Goal: Check status: Check status

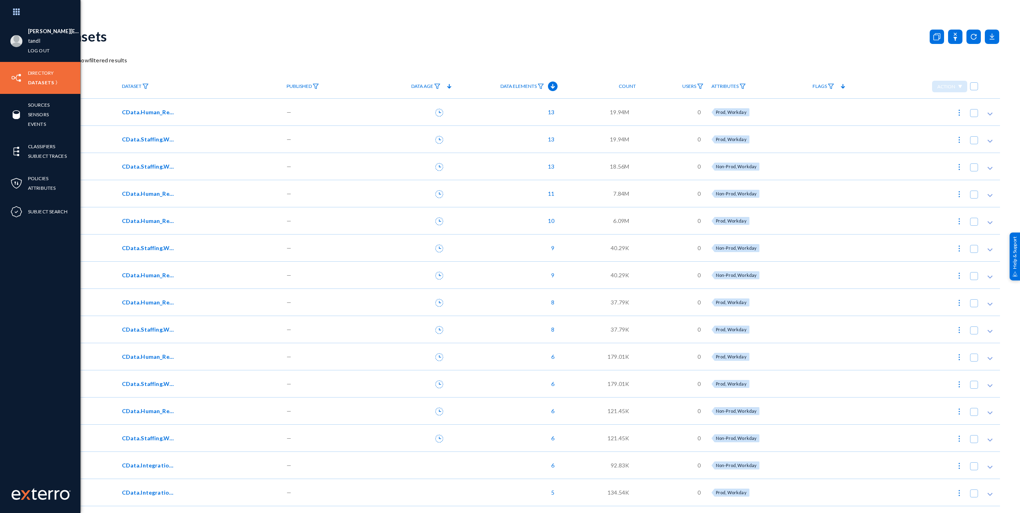
drag, startPoint x: 30, startPoint y: 102, endPoint x: 54, endPoint y: 93, distance: 25.7
click at [30, 102] on link "Sources" at bounding box center [39, 104] width 22 height 9
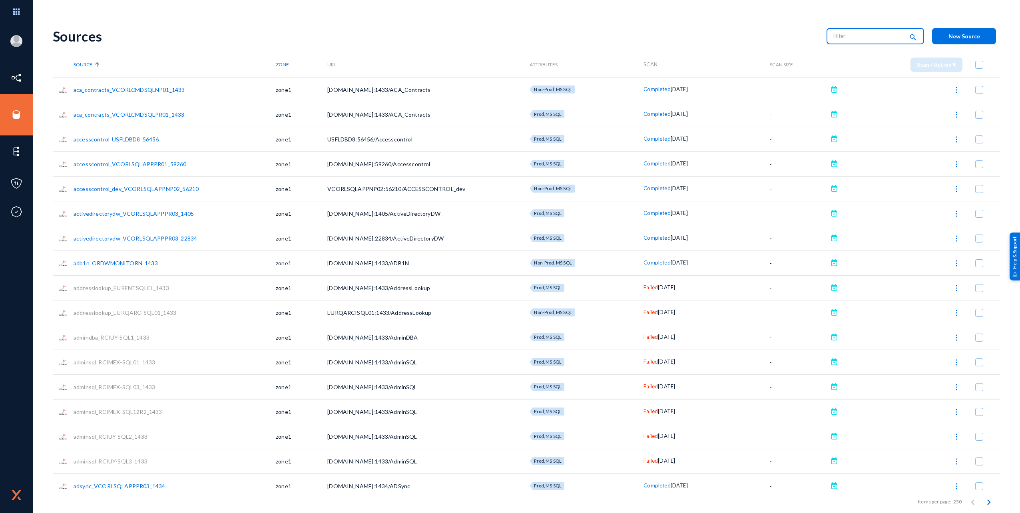
click at [841, 38] on input "text" at bounding box center [869, 36] width 70 height 12
type input "Running"
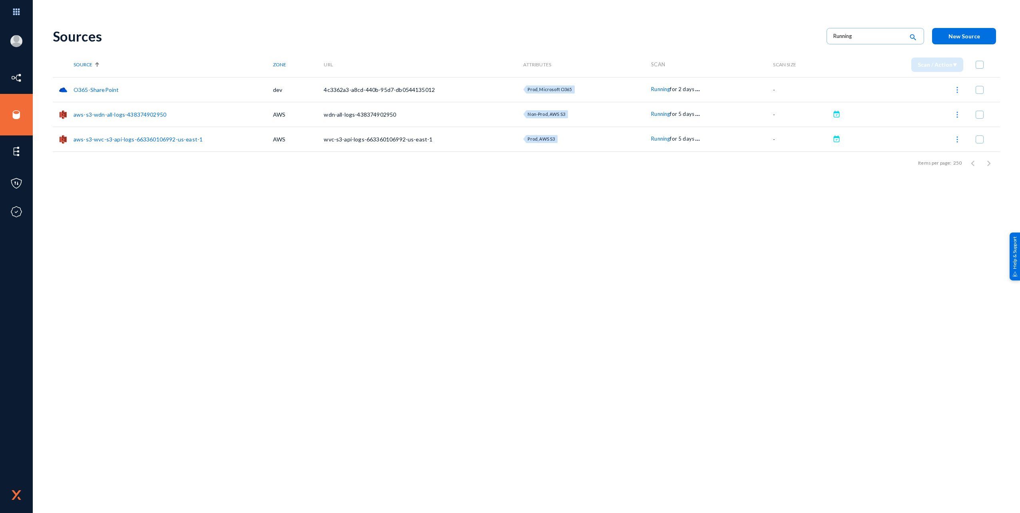
click at [667, 90] on span "Running" at bounding box center [660, 89] width 19 height 6
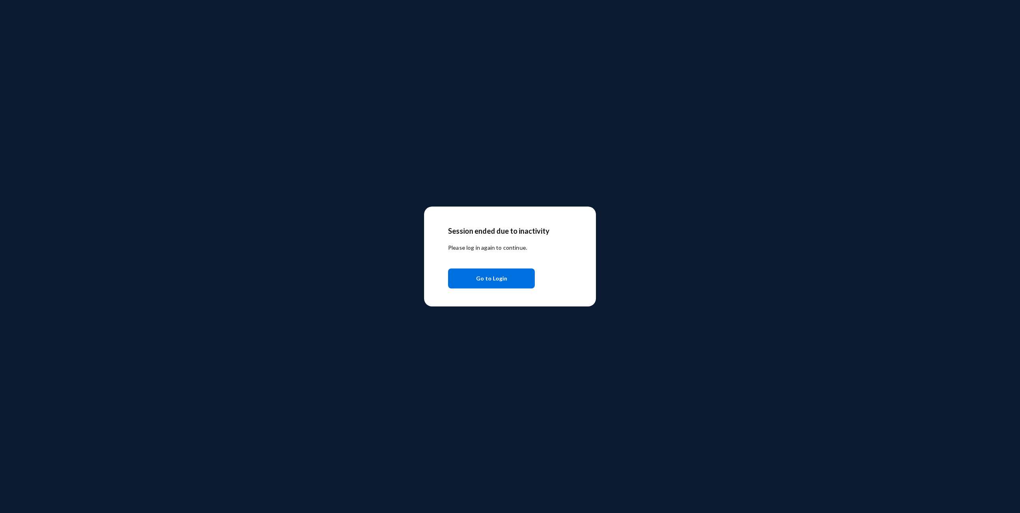
click at [502, 276] on span "Go to Login" at bounding box center [491, 279] width 31 height 14
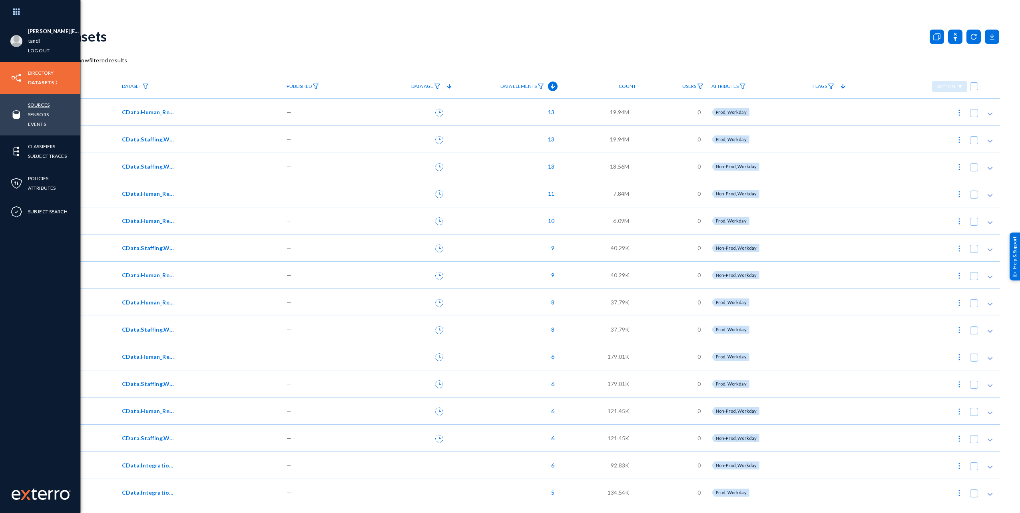
click at [37, 106] on link "Sources" at bounding box center [39, 104] width 22 height 9
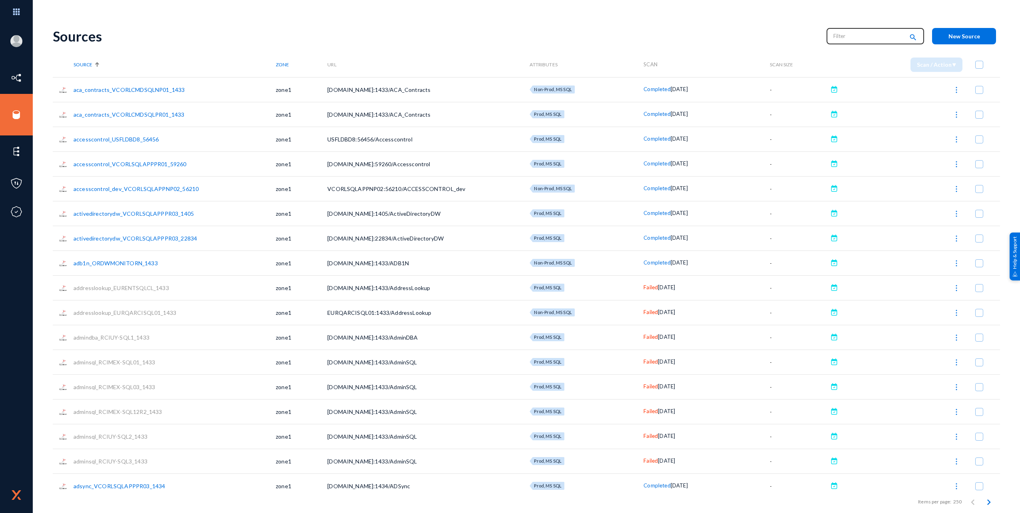
click at [854, 33] on input "text" at bounding box center [869, 36] width 70 height 12
type input "Running"
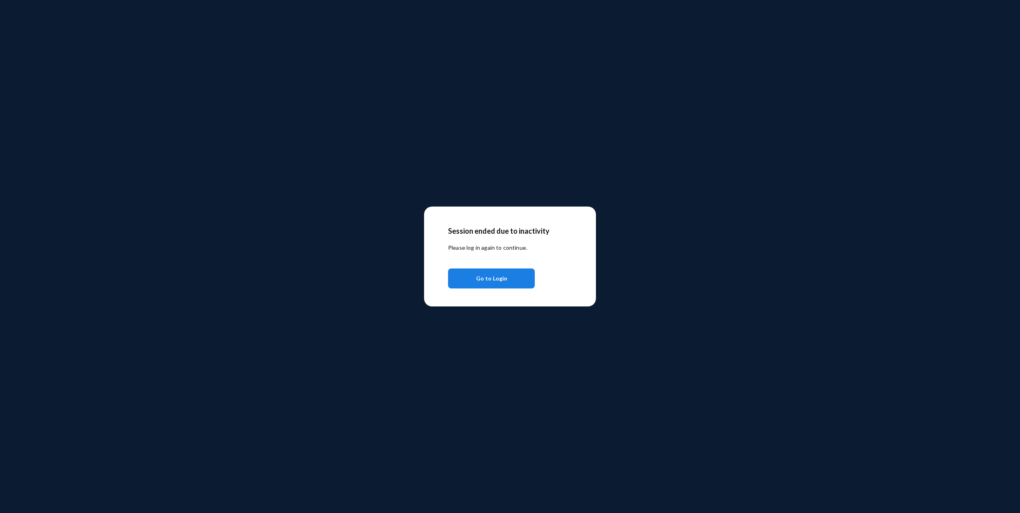
click at [508, 276] on button "Go to Login" at bounding box center [491, 279] width 87 height 20
